Goal: Information Seeking & Learning: Learn about a topic

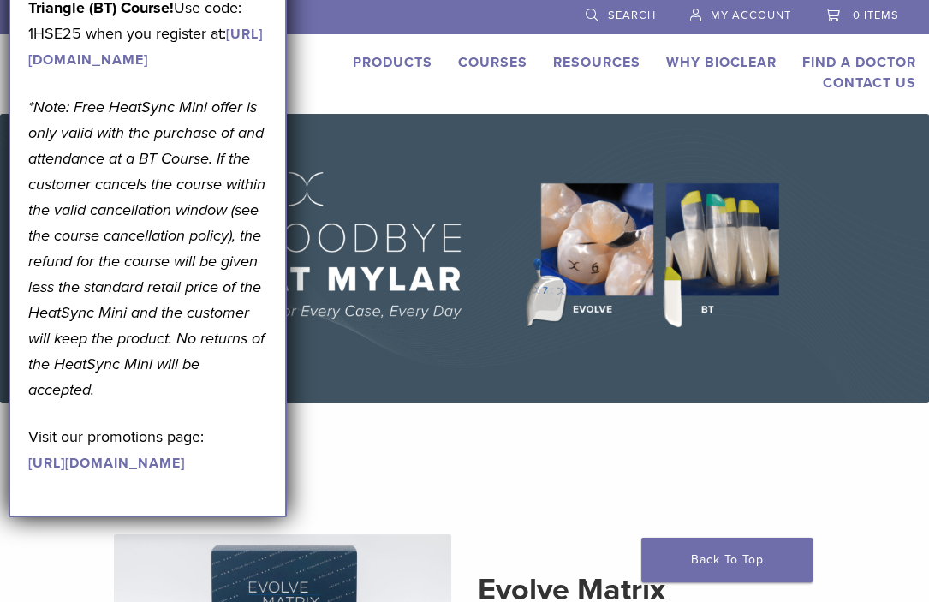
click at [374, 134] on img at bounding box center [464, 258] width 929 height 289
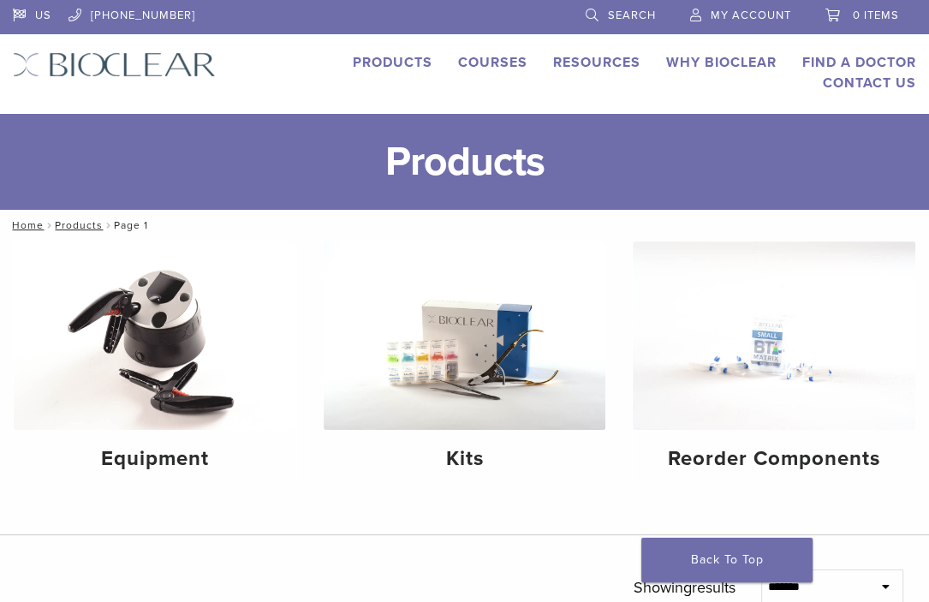
click at [117, 70] on img at bounding box center [114, 64] width 203 height 25
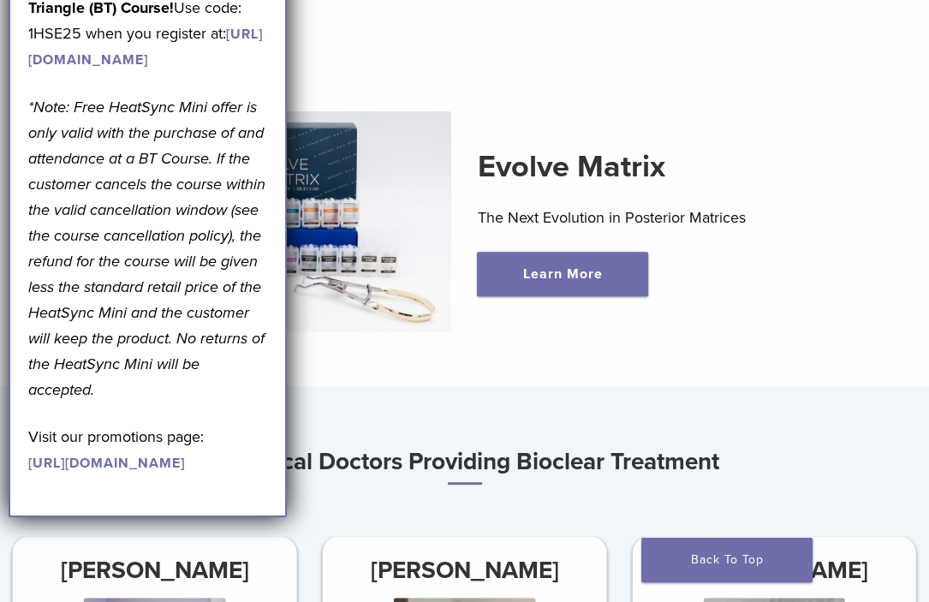
scroll to position [428, 0]
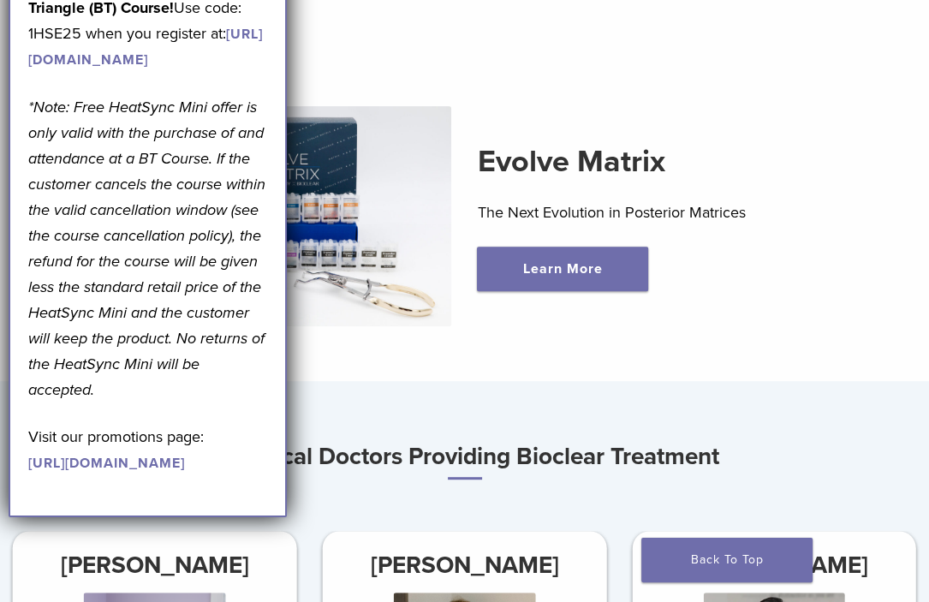
click at [545, 372] on section "Evolve Matrix The Next Evolution in Posterior Matrices Learn More" at bounding box center [464, 189] width 954 height 384
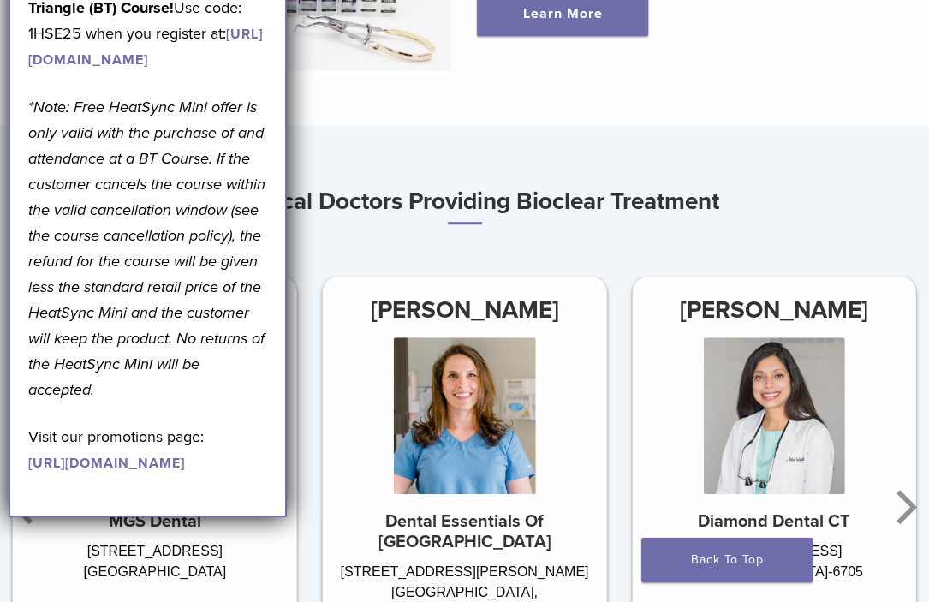
scroll to position [856, 0]
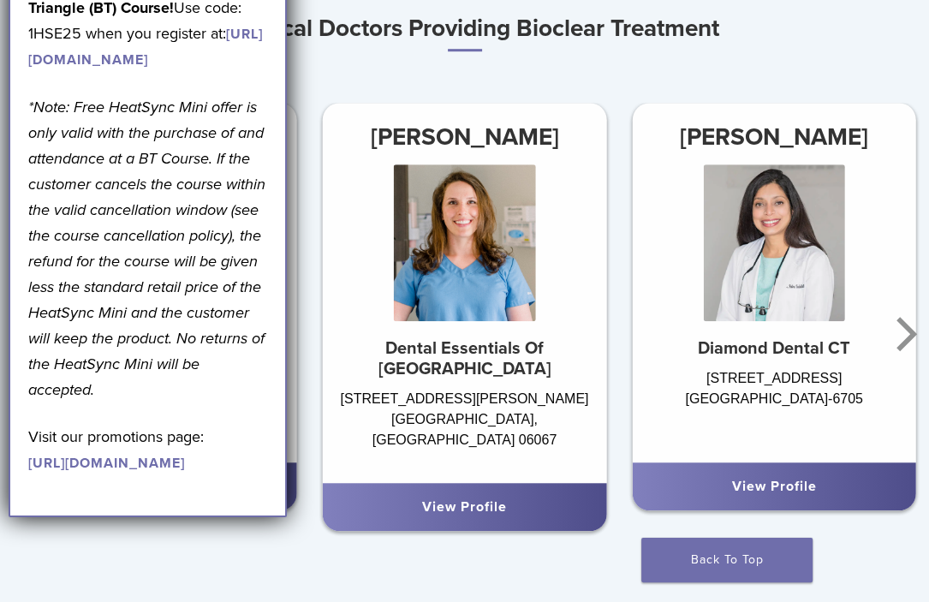
click at [520, 520] on div "Dr. Julia Karpman Dental Essentials Of Rocky Hills 2301 Silas Deane Hwy #2 Rock…" at bounding box center [465, 323] width 310 height 441
click at [387, 557] on div "Dr. Julia Karpman Dental Essentials Of Rocky Hills 2301 Silas Deane Hwy #2 Rock…" at bounding box center [774, 334] width 929 height 462
click at [822, 51] on h3 "Top Local Doctors Providing Bioclear Treatment" at bounding box center [464, 30] width 929 height 44
click at [317, 92] on div "Top Local Doctors Providing Bioclear Treatment Dr. Julia Karpman Dental Essenti…" at bounding box center [464, 286] width 929 height 557
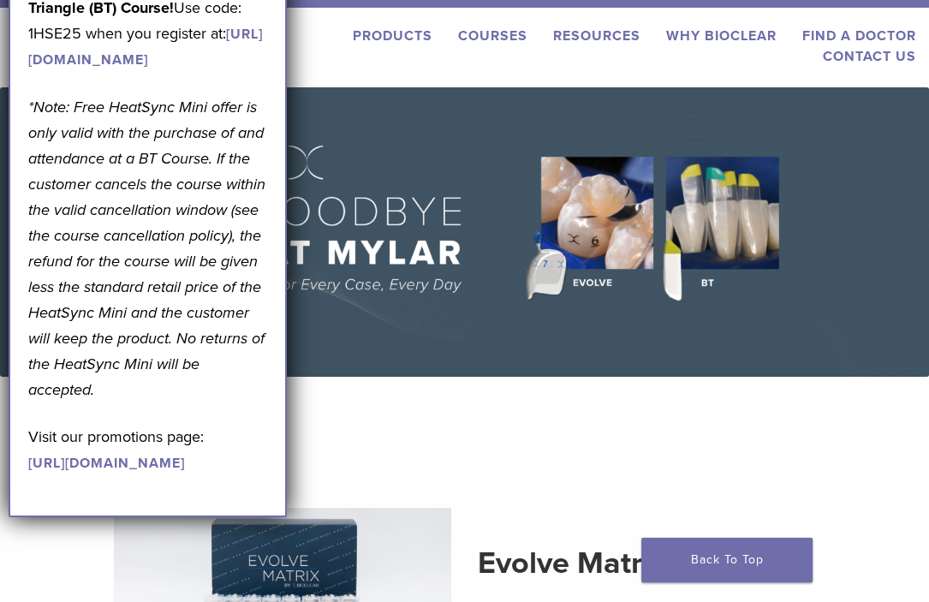
scroll to position [0, 0]
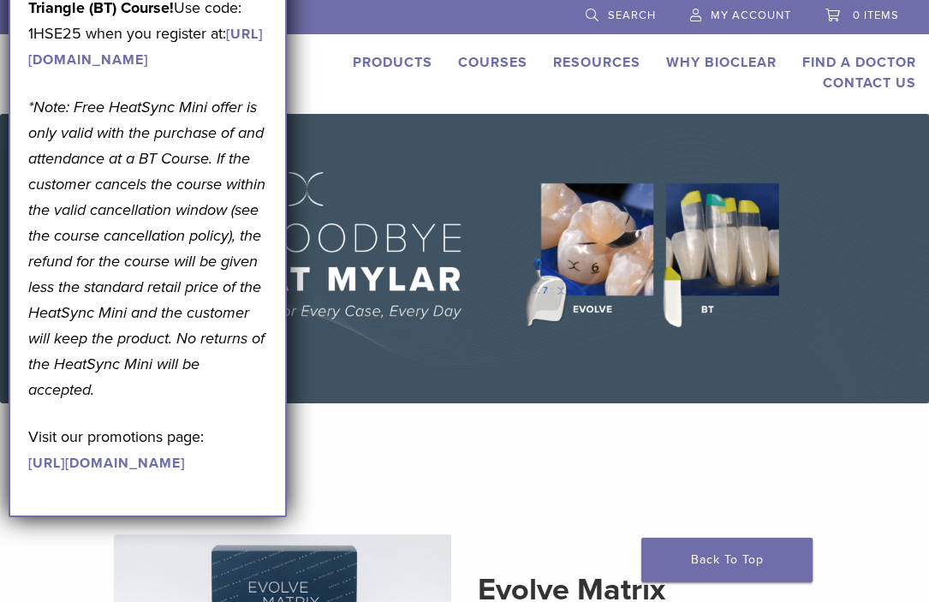
click at [491, 62] on link "Courses" at bounding box center [492, 62] width 69 height 17
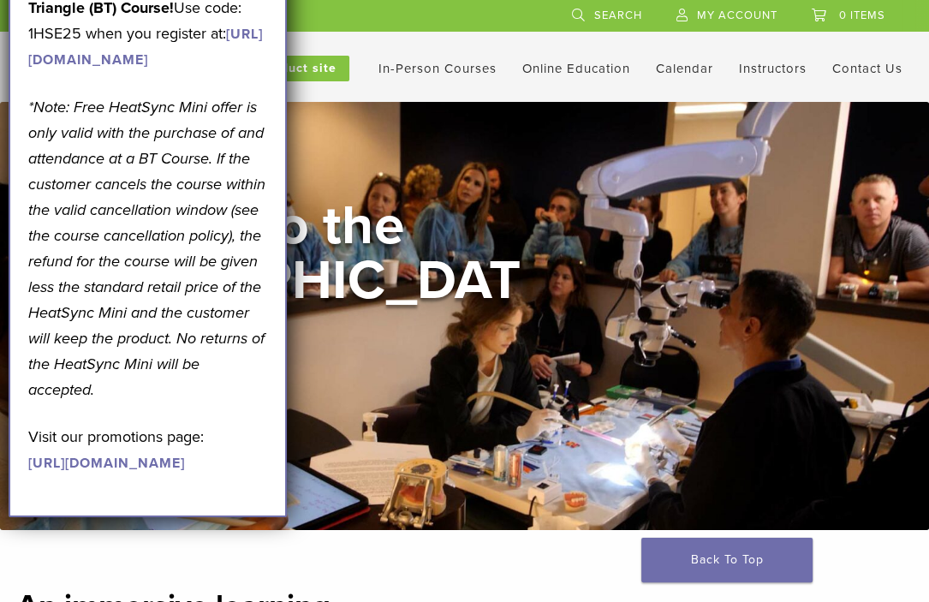
click at [435, 190] on div "Welcome to the [GEOGRAPHIC_DATA] View Courses" at bounding box center [464, 316] width 928 height 428
